Goal: Task Accomplishment & Management: Manage account settings

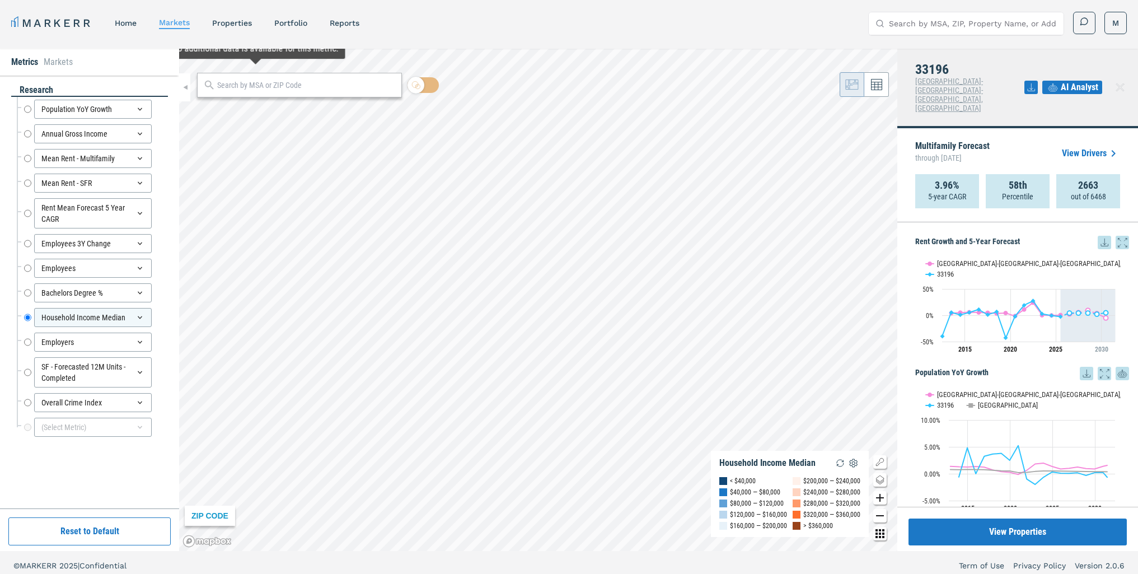
scroll to position [1287, 0]
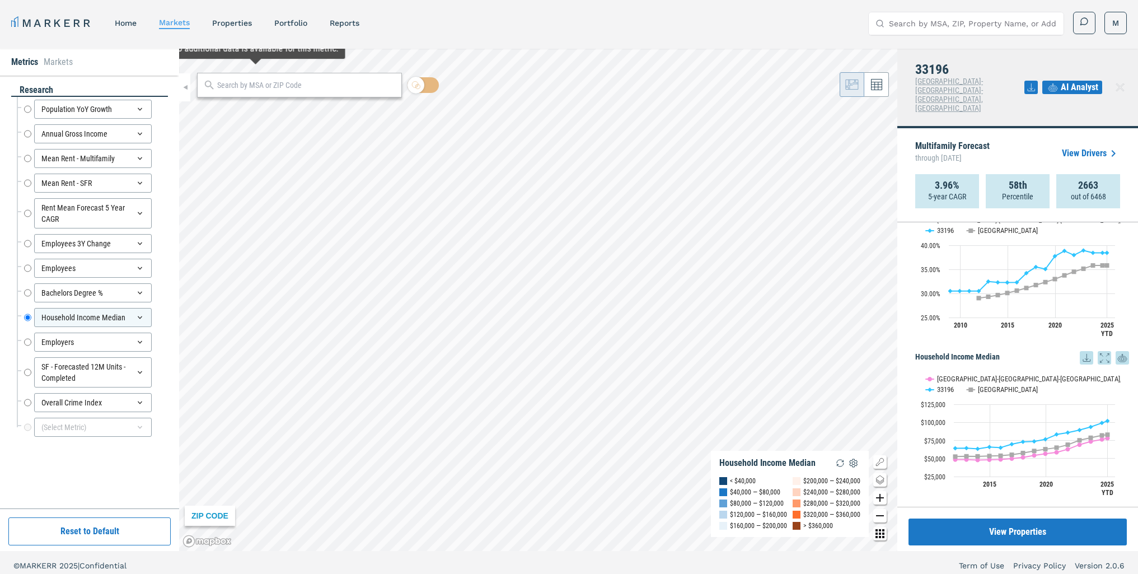
click at [277, 90] on input "text" at bounding box center [306, 85] width 179 height 12
click at [225, 88] on input "85983" at bounding box center [300, 85] width 166 height 12
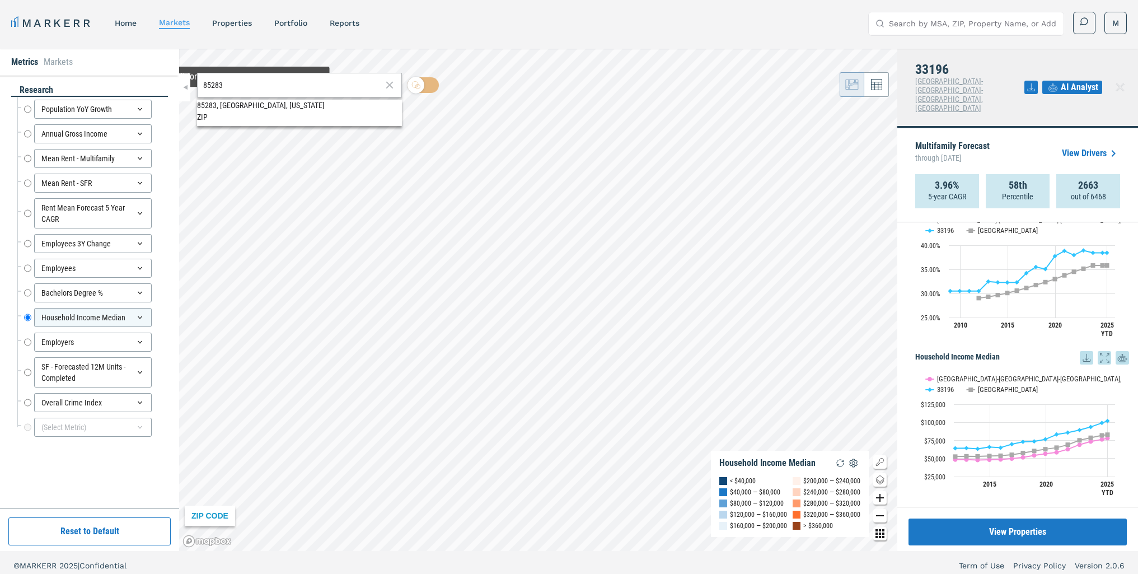
type input "85283"
click at [242, 109] on div "85283, [GEOGRAPHIC_DATA], [US_STATE]" at bounding box center [299, 106] width 205 height 12
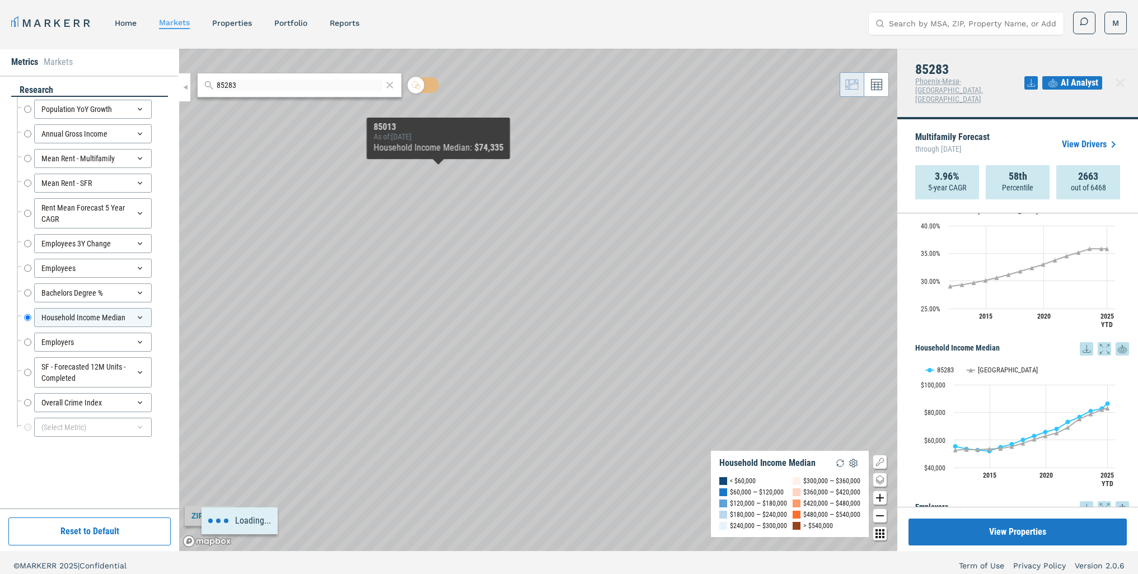
click at [553, 283] on div "Loading..." at bounding box center [538, 300] width 718 height 502
drag, startPoint x: 591, startPoint y: 308, endPoint x: 550, endPoint y: 301, distance: 41.4
click at [550, 301] on div "Loading..." at bounding box center [538, 300] width 718 height 502
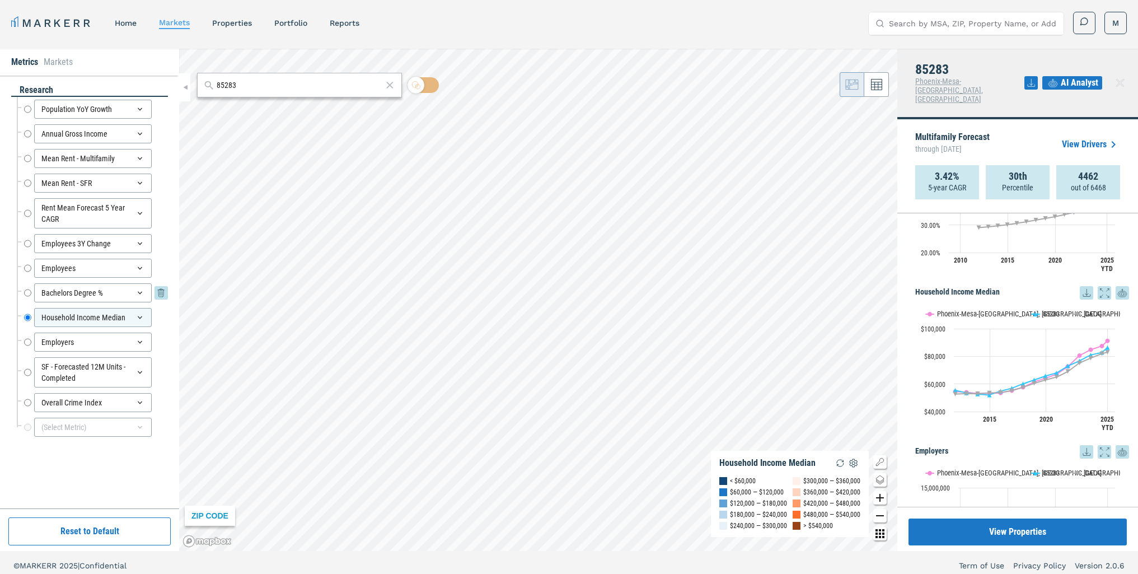
click at [31, 293] on div "Bachelors Degree % Bachelors Degree %" at bounding box center [96, 292] width 144 height 19
click at [30, 293] on input "Bachelors Degree %" at bounding box center [27, 292] width 7 height 19
radio input "true"
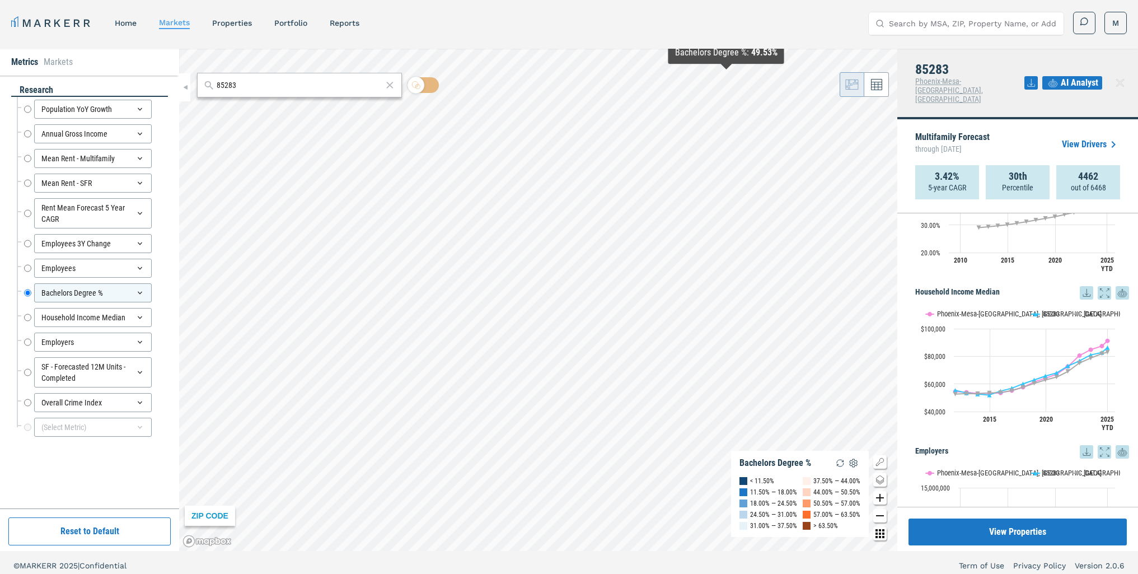
click at [841, 14] on div "MARKERR home markets properties Portfolio reports Search by MSA, ZIP, Property …" at bounding box center [568, 23] width 1115 height 23
